Goal: Participate in discussion: Engage in conversation with other users on a specific topic

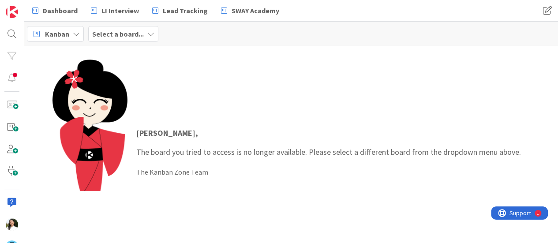
click at [150, 30] on icon at bounding box center [150, 33] width 7 height 7
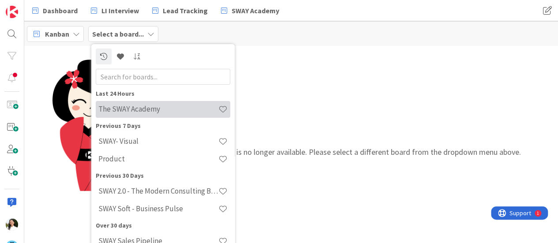
click at [148, 106] on h4 "The SWAY Academy" at bounding box center [158, 109] width 120 height 9
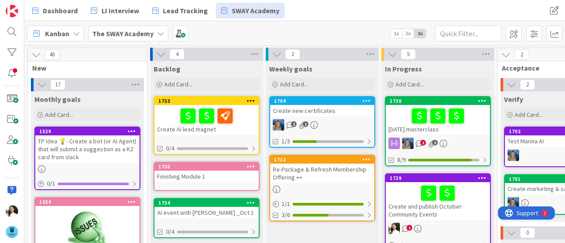
click at [475, 121] on div at bounding box center [437, 116] width 99 height 19
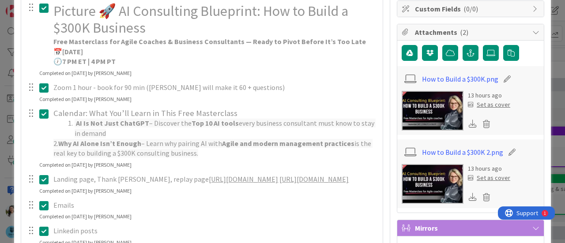
scroll to position [192, 0]
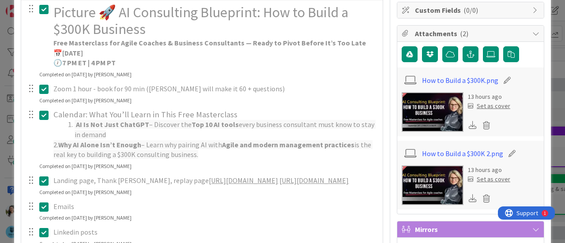
click at [0, 141] on div "ID 1730 The SWAY Academy In Progress Title 28 / 128 [DATE] masterclass Descript…" at bounding box center [282, 121] width 565 height 243
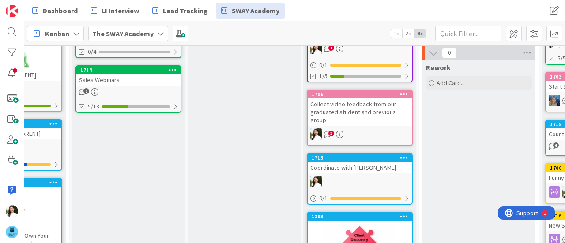
scroll to position [0, 78]
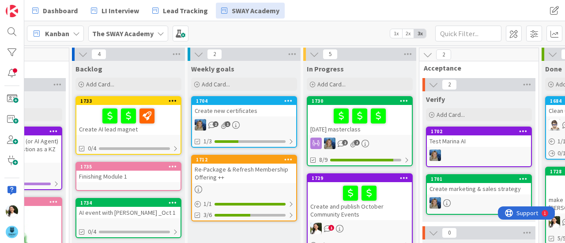
click at [388, 128] on div "[DATE] masterclass" at bounding box center [360, 120] width 104 height 30
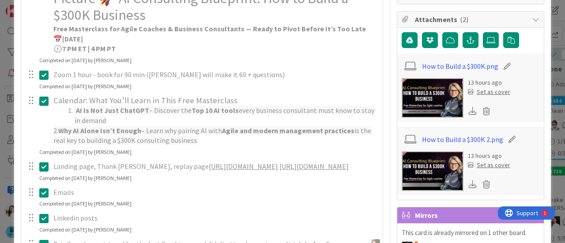
scroll to position [206, 0]
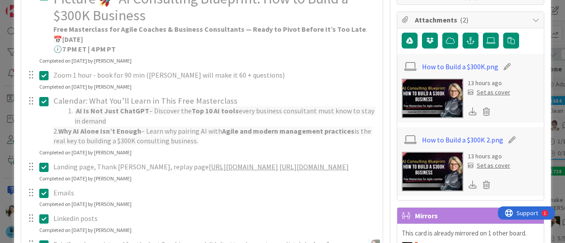
click at [469, 109] on icon at bounding box center [473, 111] width 8 height 8
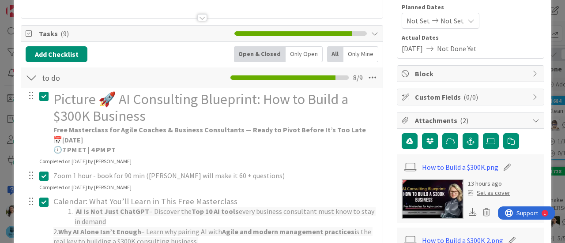
scroll to position [96, 0]
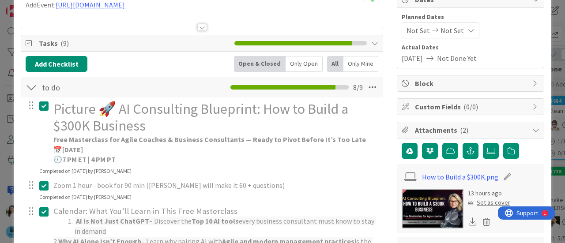
click at [150, 124] on h1 "Picture 🚀 AI Consulting Blueprint: How to Build a $300K Business" at bounding box center [214, 118] width 323 height 34
click at [123, 108] on h1 "Picture 🚀 AI Consulting Blueprint: How to Build a $300K Business" at bounding box center [214, 118] width 323 height 34
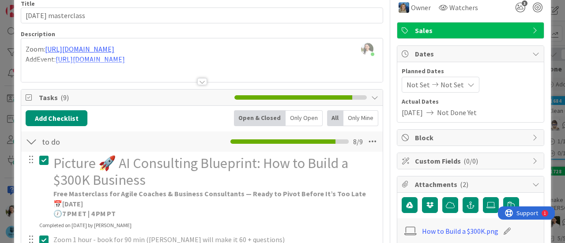
scroll to position [120, 0]
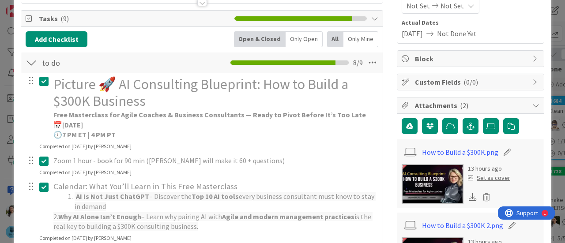
click at [45, 79] on icon at bounding box center [43, 81] width 9 height 11
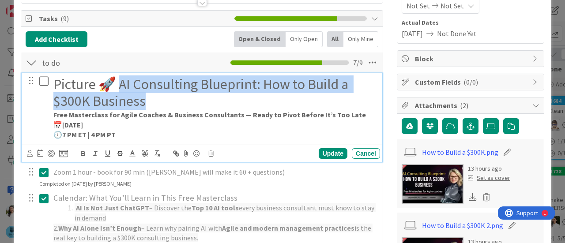
drag, startPoint x: 122, startPoint y: 85, endPoint x: 150, endPoint y: 103, distance: 33.9
click at [150, 103] on h1 "Picture 🚀 AI Consulting Blueprint: How to Build a $300K Business" at bounding box center [214, 93] width 323 height 34
copy h1 "I Consulting Blueprint: How to Build a $300K Business"
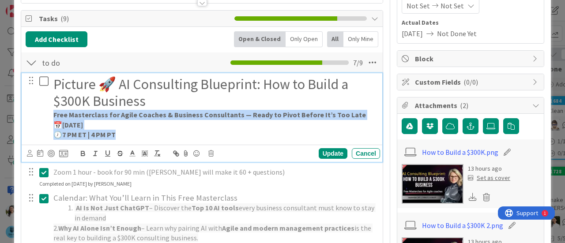
drag, startPoint x: 123, startPoint y: 132, endPoint x: 47, endPoint y: 114, distance: 78.0
click at [47, 114] on div "Picture 🚀 AI Consulting Blueprint: How to Build a $300K Business Free Mastercla…" at bounding box center [202, 107] width 355 height 69
copy div "Free Masterclass for Agile Coaches & Business Consultants — Ready to Pivot Befo…"
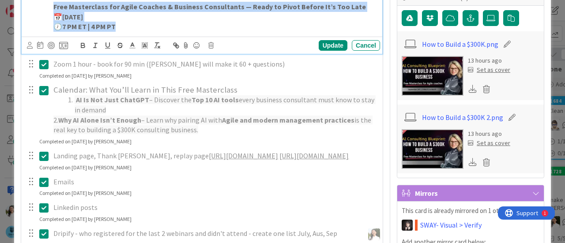
scroll to position [229, 0]
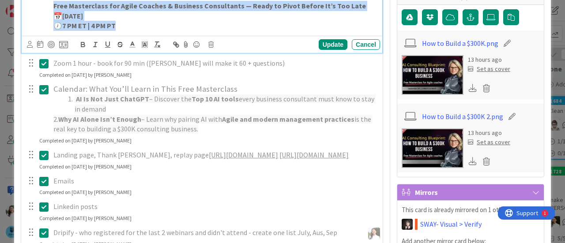
click at [41, 90] on icon at bounding box center [43, 89] width 9 height 11
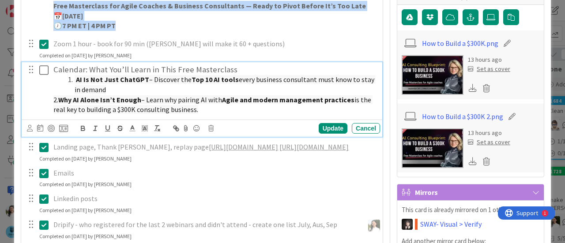
drag, startPoint x: 200, startPoint y: 109, endPoint x: 90, endPoint y: 68, distance: 117.1
click at [90, 68] on div "Calendar: What You’ll Learn in This Free Masterclass AI Is Not Just ChatGPT – D…" at bounding box center [215, 89] width 330 height 55
copy div "What You’ll Learn in This Free Masterclass AI Is Not Just ChatGPT – Discover th…"
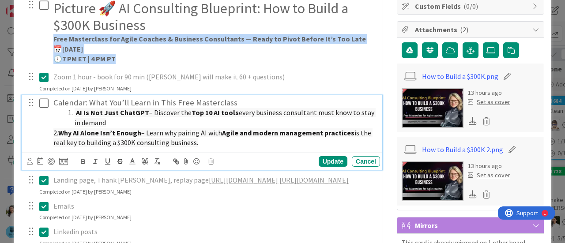
scroll to position [196, 0]
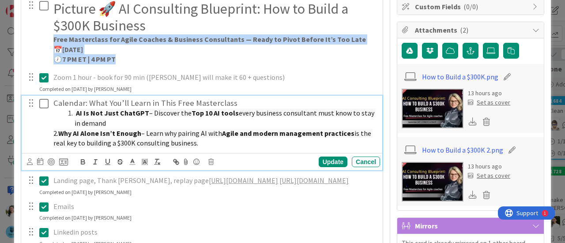
click at [42, 103] on icon at bounding box center [43, 103] width 9 height 11
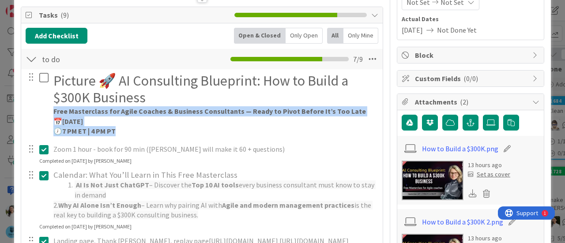
scroll to position [124, 0]
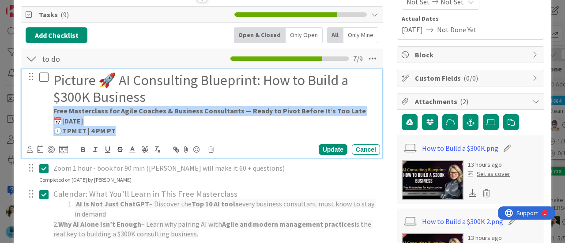
click at [44, 72] on icon at bounding box center [43, 77] width 9 height 11
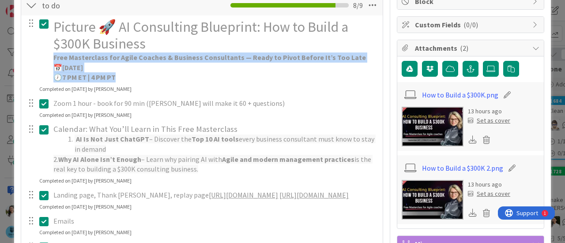
scroll to position [150, 0]
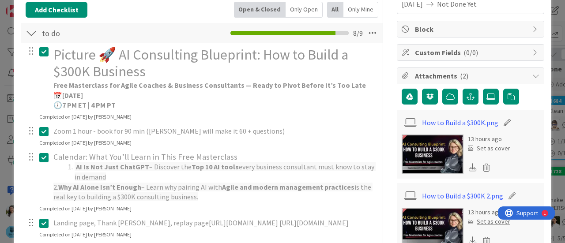
click at [0, 160] on div "ID 1730 The SWAY Academy In Progress Title 28 / 128 [DATE] masterclass Descript…" at bounding box center [282, 121] width 565 height 243
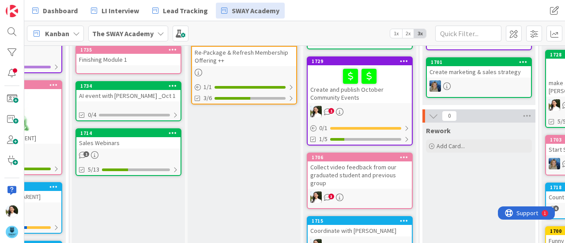
scroll to position [117, 78]
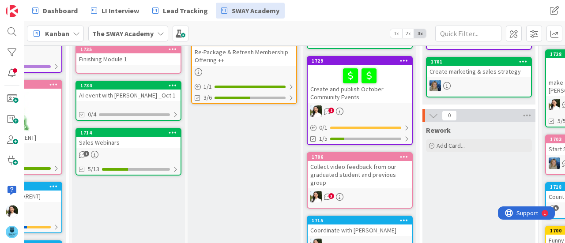
click at [367, 178] on div "Collect video feedback from our graduated student and previous group" at bounding box center [360, 174] width 104 height 27
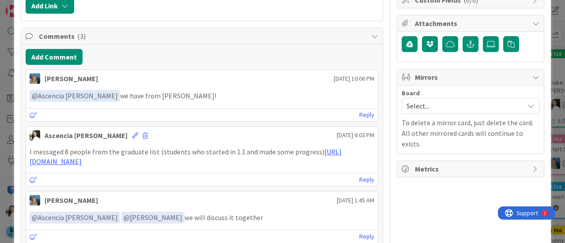
scroll to position [194, 0]
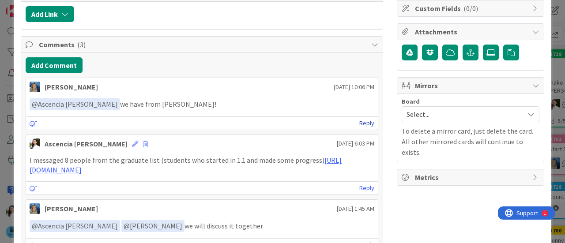
click at [364, 118] on link "Reply" at bounding box center [366, 123] width 15 height 11
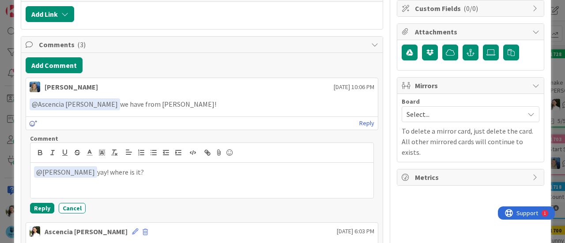
click at [30, 120] on icon at bounding box center [34, 123] width 8 height 6
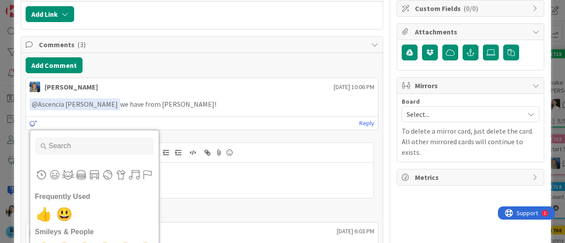
click at [32, 120] on icon at bounding box center [34, 123] width 8 height 6
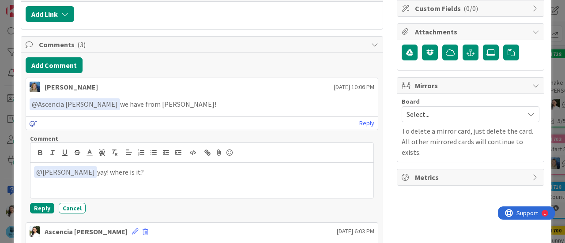
click at [32, 120] on icon at bounding box center [34, 123] width 8 height 6
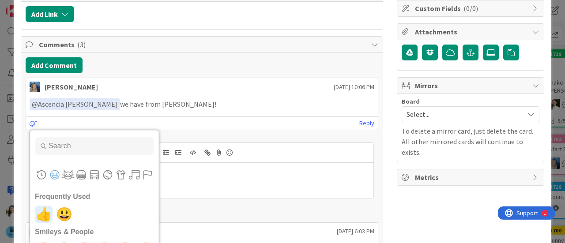
click at [41, 211] on span "👍" at bounding box center [44, 215] width 21 height 18
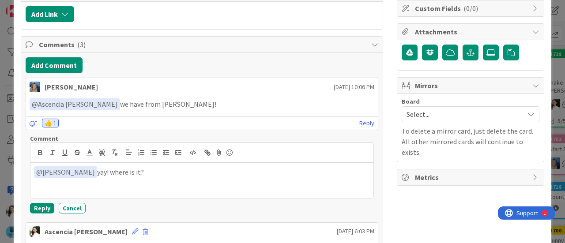
click at [0, 141] on div "ID 1706 The SWAY Academy In Progress Title 69 / 128 Collect video feedback from…" at bounding box center [282, 121] width 565 height 243
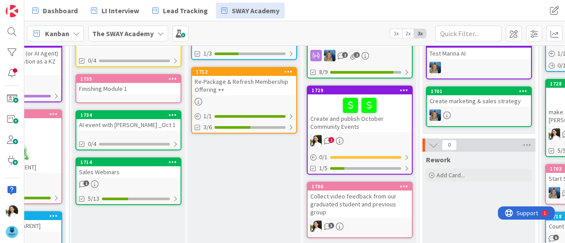
scroll to position [0, 78]
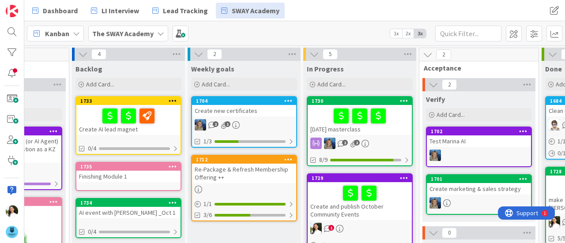
click at [316, 198] on div at bounding box center [359, 193] width 99 height 19
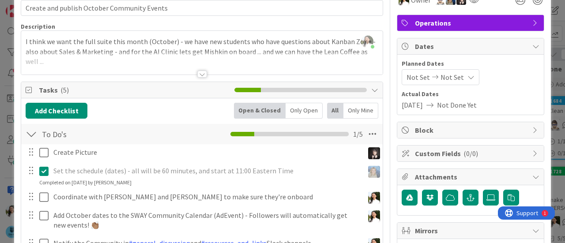
scroll to position [49, 0]
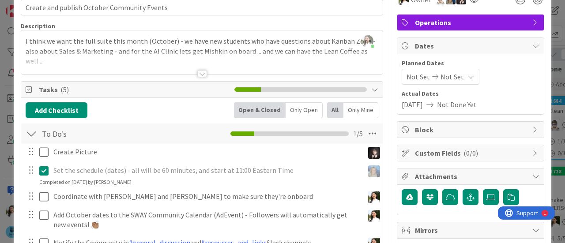
click at [209, 67] on div at bounding box center [201, 63] width 361 height 23
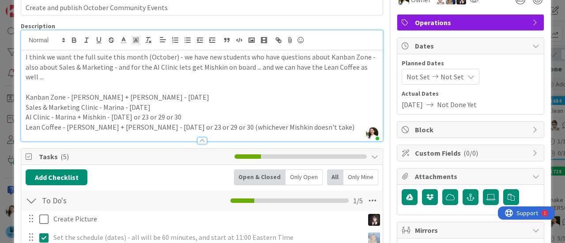
drag, startPoint x: 192, startPoint y: 116, endPoint x: 109, endPoint y: 116, distance: 83.4
click at [109, 116] on p "AI Clinic - Marina + Mishkin - [DATE] or 23 or 29 or 30" at bounding box center [202, 117] width 353 height 10
click at [119, 116] on p "AI Clinic - Marina + Mishkin - [DATE]" at bounding box center [202, 117] width 353 height 10
drag, startPoint x: 160, startPoint y: 127, endPoint x: 136, endPoint y: 126, distance: 23.9
click at [136, 126] on p "Lean Coffee - [PERSON_NAME] + [PERSON_NAME] - [DATE] or 23 or 29 or 30 (whichev…" at bounding box center [202, 127] width 353 height 10
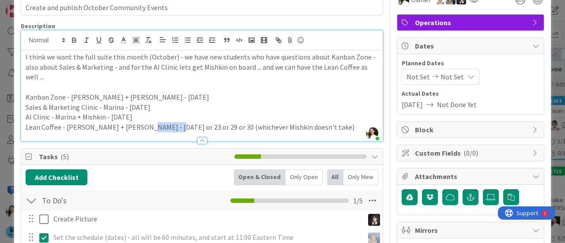
copy p "22 or 23"
click at [293, 124] on p "Lean Coffee - [PERSON_NAME] + [PERSON_NAME] - [DATE] or 23 or 29 or 30 (whichev…" at bounding box center [202, 127] width 353 height 10
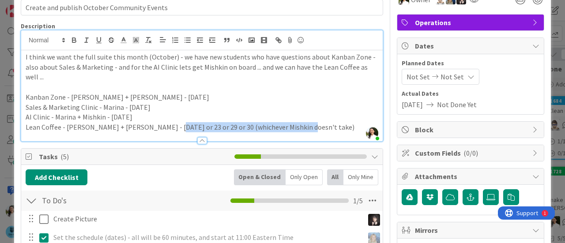
drag, startPoint x: 293, startPoint y: 124, endPoint x: 162, endPoint y: 128, distance: 132.0
click at [162, 128] on p "Lean Coffee - [PERSON_NAME] + [PERSON_NAME] - [DATE] or 23 or 29 or 30 (whichev…" at bounding box center [202, 127] width 353 height 10
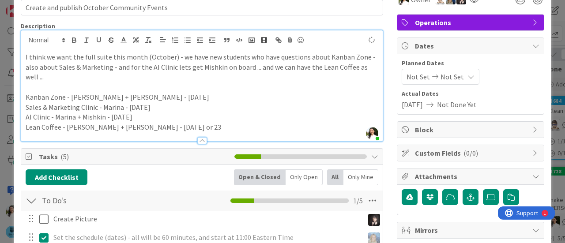
click at [157, 95] on p "Kanban Zone - [PERSON_NAME] + [PERSON_NAME] - [DATE]" at bounding box center [202, 97] width 353 height 10
drag, startPoint x: 167, startPoint y: 127, endPoint x: 143, endPoint y: 127, distance: 23.4
click at [143, 127] on p "Lean Coffee - [PERSON_NAME] + [PERSON_NAME] - [DATE] or 23" at bounding box center [202, 127] width 353 height 10
click at [151, 101] on p "Kanban Zone - [PERSON_NAME] + [PERSON_NAME] - [DATE]" at bounding box center [202, 97] width 353 height 10
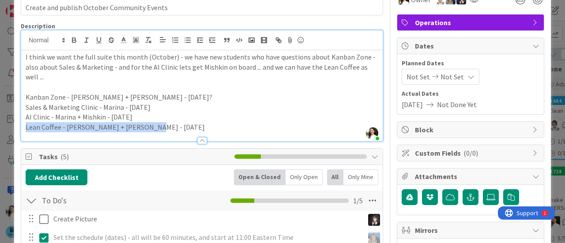
drag, startPoint x: 154, startPoint y: 128, endPoint x: 24, endPoint y: 126, distance: 130.6
click at [24, 126] on div "I think we want the full suite this month (October) - we have new students who …" at bounding box center [201, 95] width 361 height 91
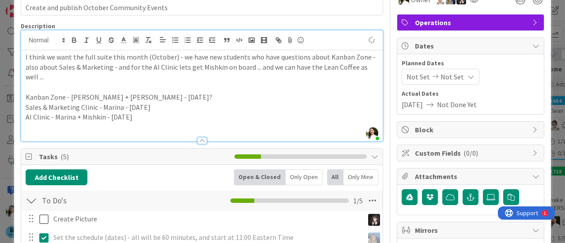
click at [26, 118] on p "AI Clinic - Marina + Mishkin - [DATE]" at bounding box center [202, 117] width 353 height 10
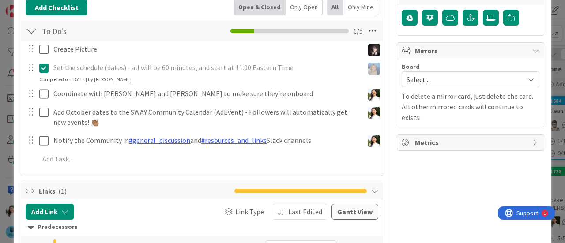
scroll to position [229, 0]
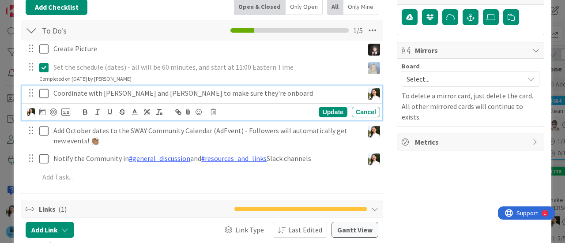
click at [40, 90] on icon at bounding box center [43, 93] width 9 height 11
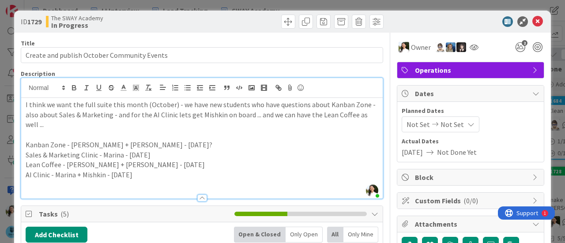
scroll to position [0, 0]
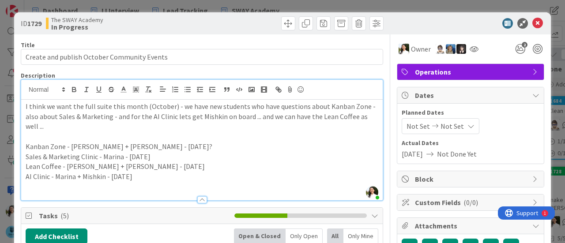
click at [0, 92] on div "ID 1729 The SWAY Academy In Progress Title 43 / 128 Create and publish October …" at bounding box center [282, 121] width 565 height 243
